Goal: Task Accomplishment & Management: Manage account settings

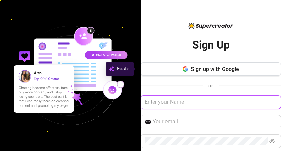
click at [205, 102] on input "text" at bounding box center [210, 101] width 140 height 13
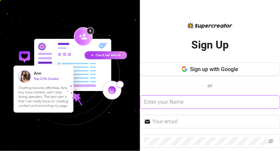
click at [193, 103] on input "text" at bounding box center [210, 101] width 140 height 13
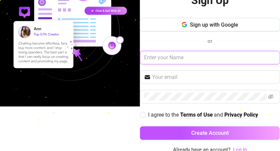
scroll to position [47, 0]
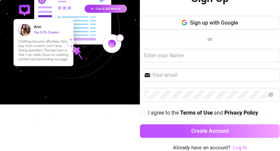
click at [235, 148] on link "Log In" at bounding box center [240, 148] width 14 height 6
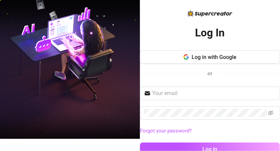
scroll to position [31, 0]
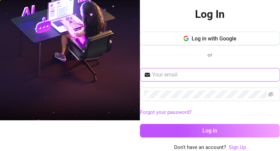
click at [199, 74] on input "text" at bounding box center [214, 75] width 124 height 8
type input "1"
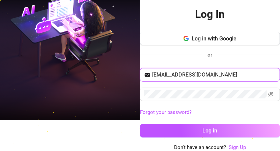
type input "[EMAIL_ADDRESS][DOMAIN_NAME]"
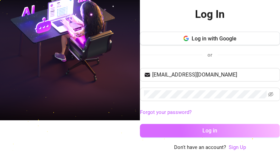
click at [218, 124] on button "Log in" at bounding box center [210, 130] width 140 height 13
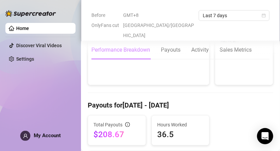
scroll to position [67, 0]
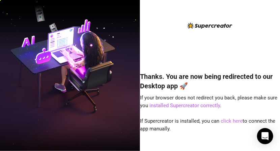
click at [225, 122] on link "click here" at bounding box center [232, 121] width 22 height 6
